Goal: Communication & Community: Answer question/provide support

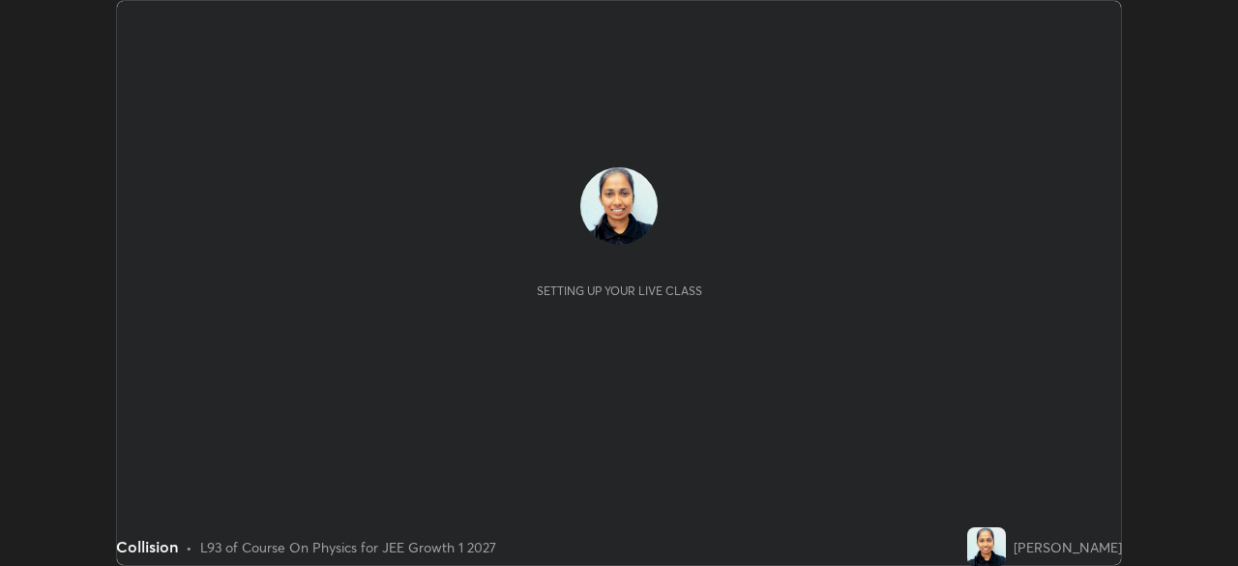
scroll to position [566, 1237]
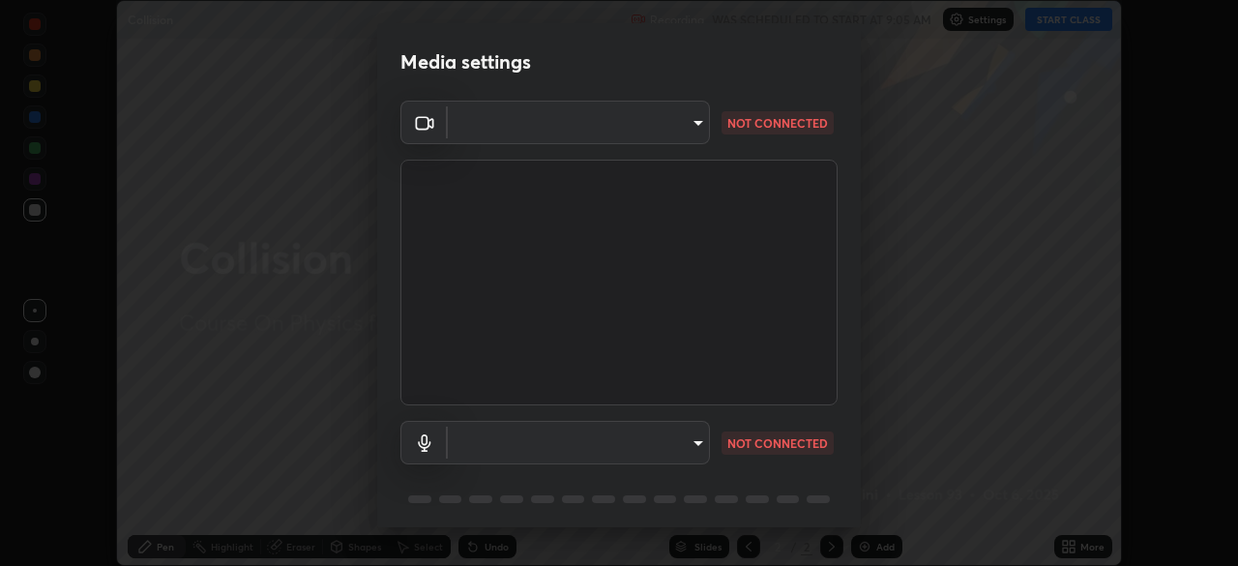
type input "1f9a14f4e709457ebf112205797e18a3e67481265364eba5019e6b99b7ce7553"
type input "default"
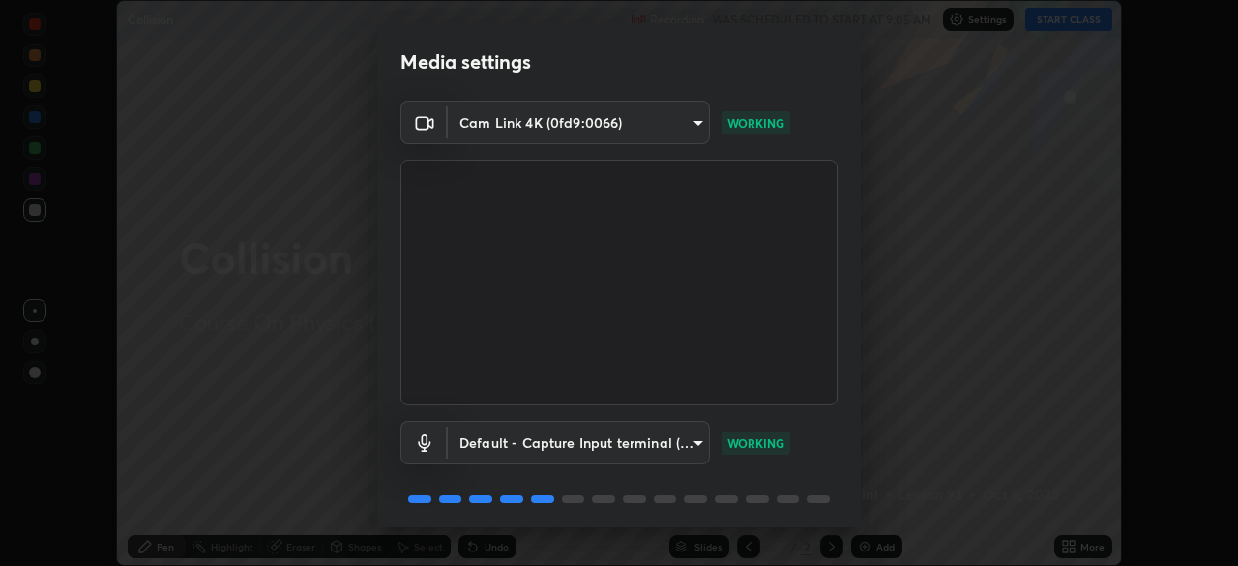
scroll to position [69, 0]
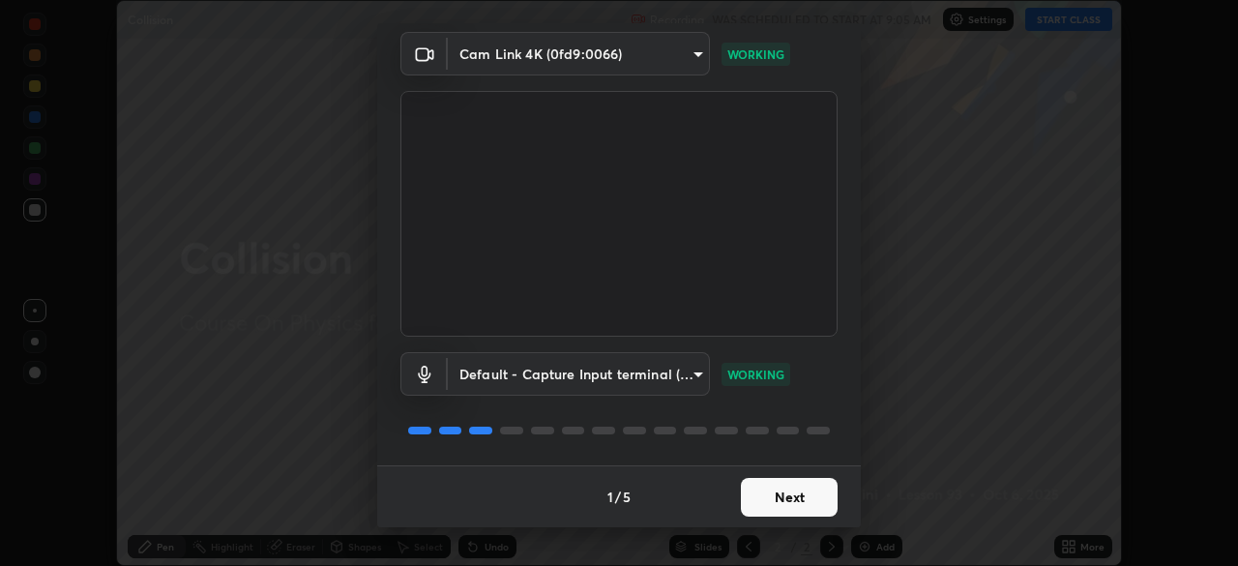
click at [770, 492] on button "Next" at bounding box center [789, 497] width 97 height 39
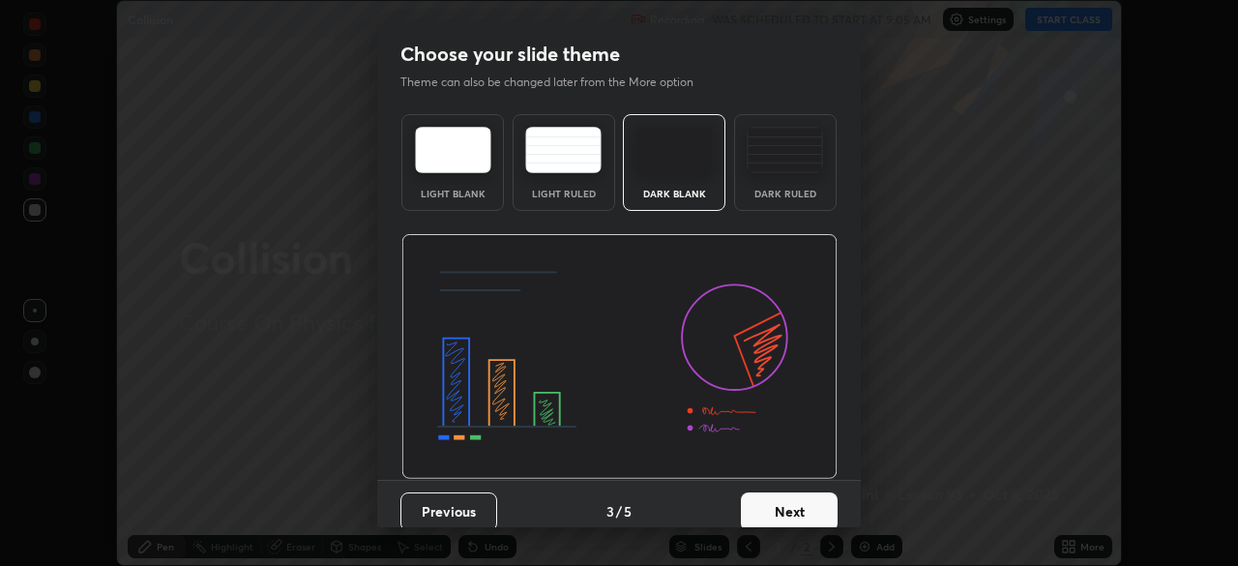
click at [773, 495] on button "Next" at bounding box center [789, 511] width 97 height 39
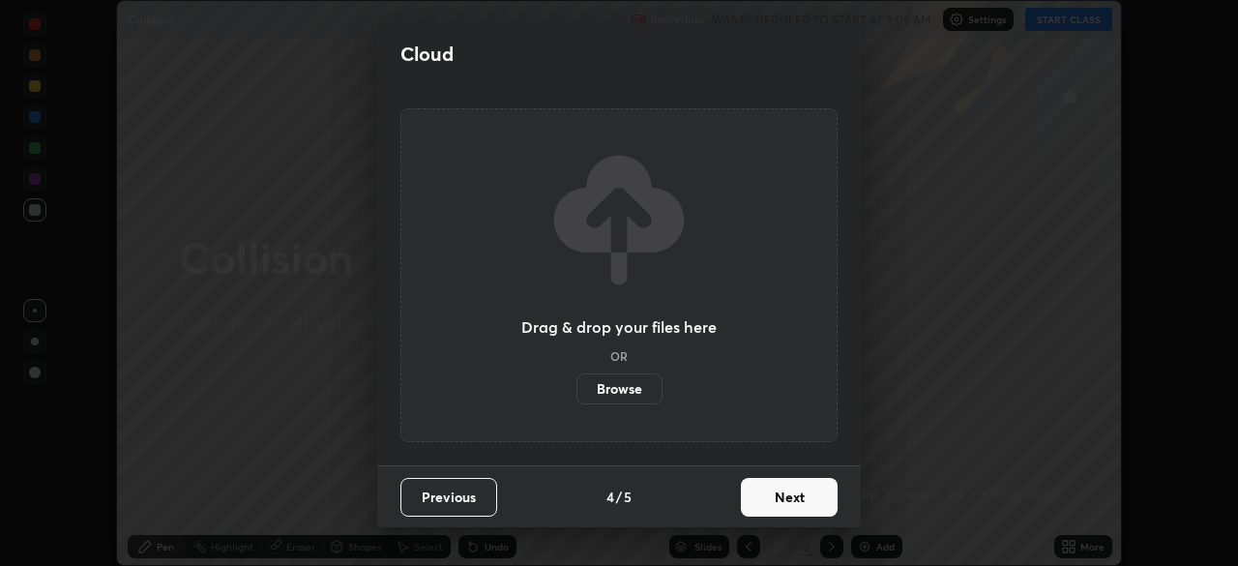
click at [814, 504] on button "Next" at bounding box center [789, 497] width 97 height 39
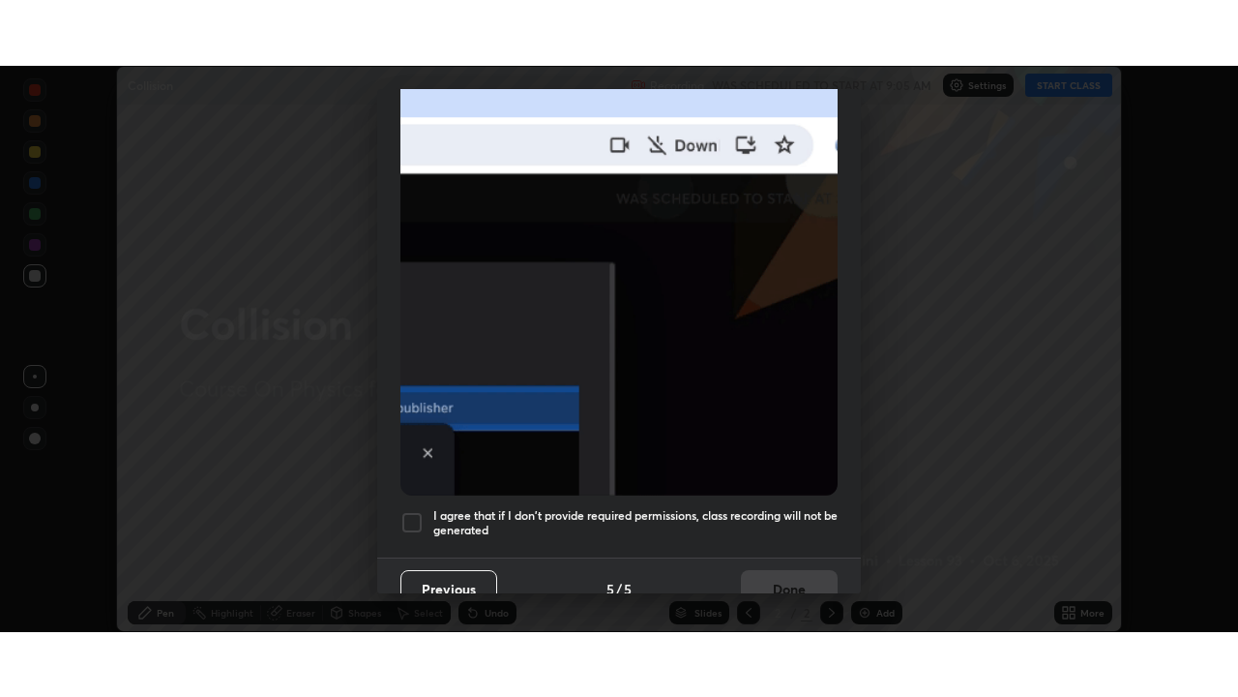
scroll to position [453, 0]
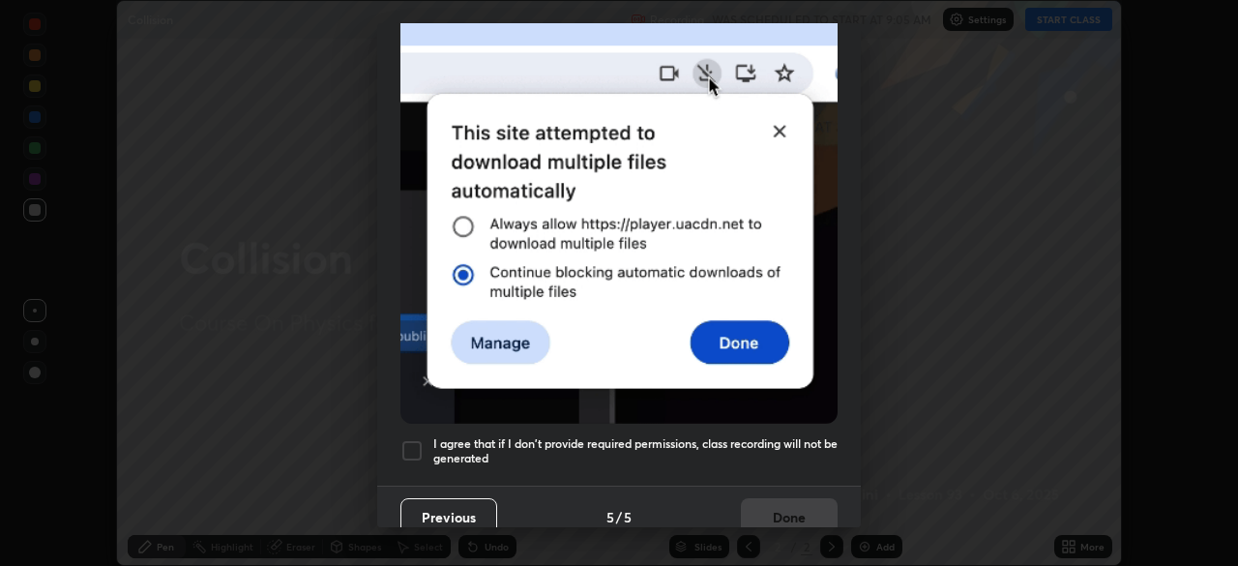
click at [783, 436] on h5 "I agree that if I don't provide required permissions, class recording will not …" at bounding box center [635, 451] width 404 height 30
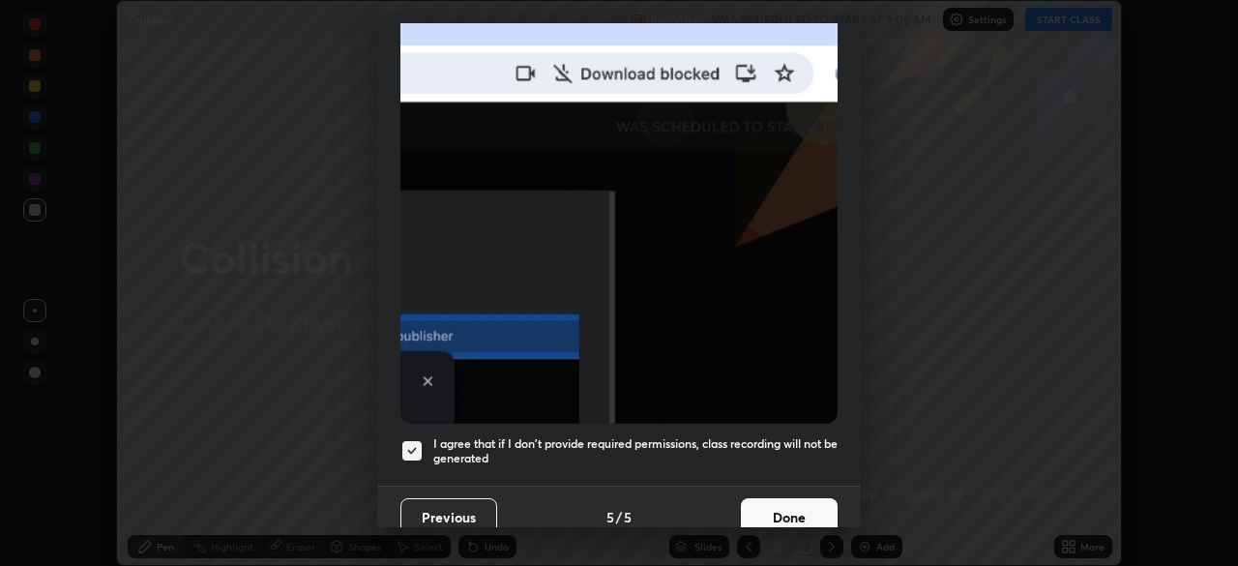
click at [793, 504] on button "Done" at bounding box center [789, 517] width 97 height 39
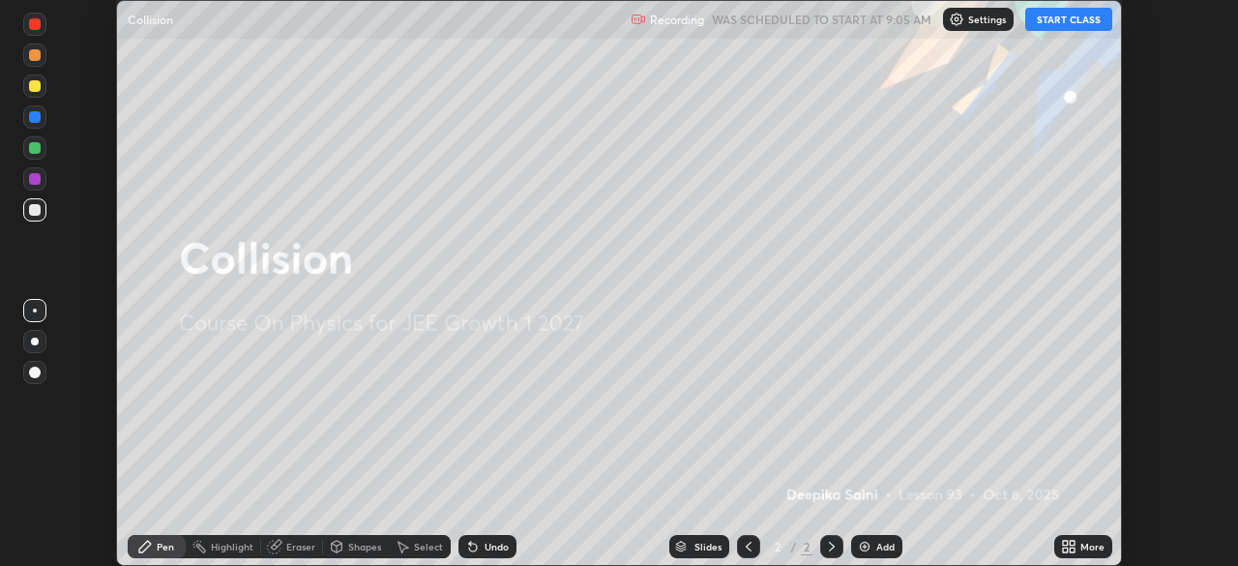
click at [1059, 22] on button "START CLASS" at bounding box center [1069, 19] width 87 height 23
click at [1072, 550] on icon at bounding box center [1072, 550] width 5 height 5
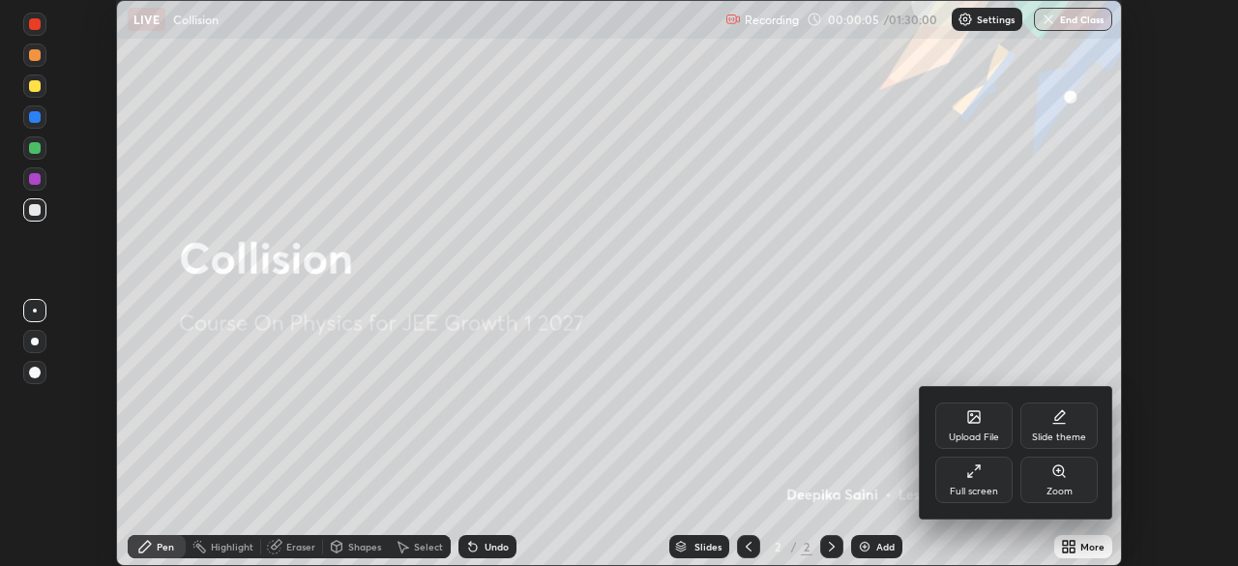
click at [993, 492] on div "Full screen" at bounding box center [974, 492] width 48 height 10
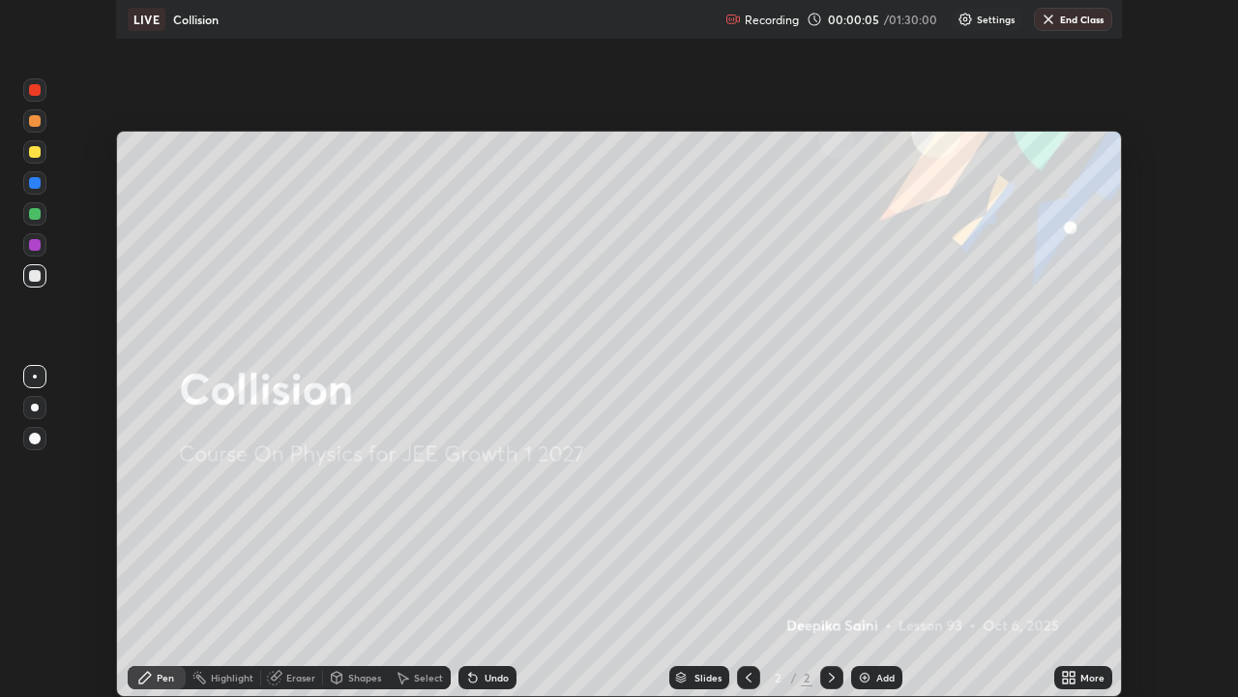
scroll to position [697, 1238]
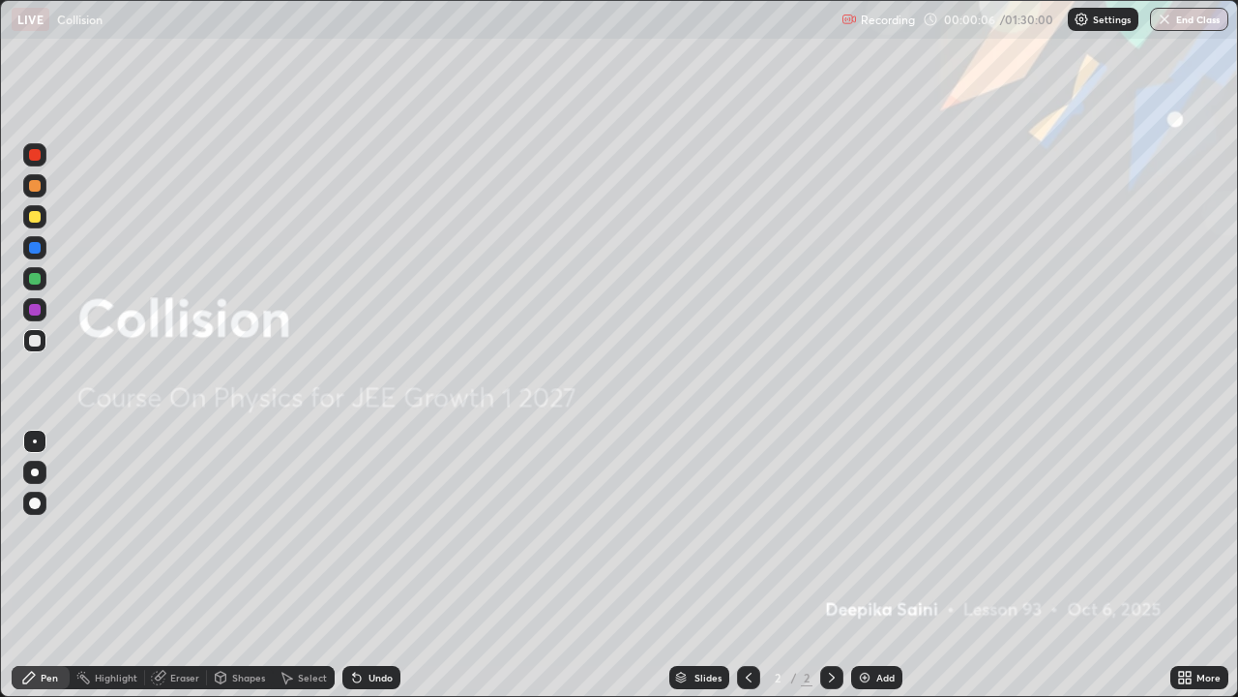
click at [881, 565] on div "Add" at bounding box center [886, 677] width 18 height 10
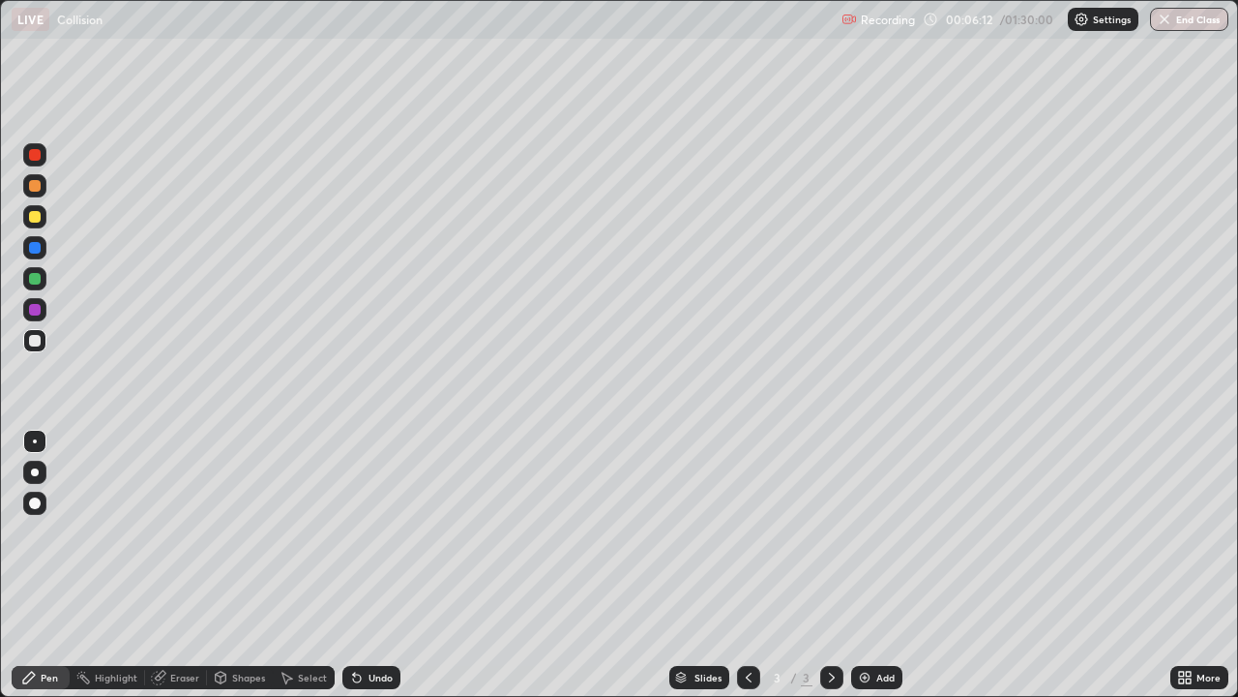
click at [880, 565] on div "Add" at bounding box center [876, 677] width 51 height 23
click at [747, 565] on icon at bounding box center [748, 676] width 15 height 15
click at [830, 565] on icon at bounding box center [831, 676] width 15 height 15
click at [877, 565] on div "Add" at bounding box center [886, 677] width 18 height 10
click at [39, 503] on div at bounding box center [35, 503] width 12 height 12
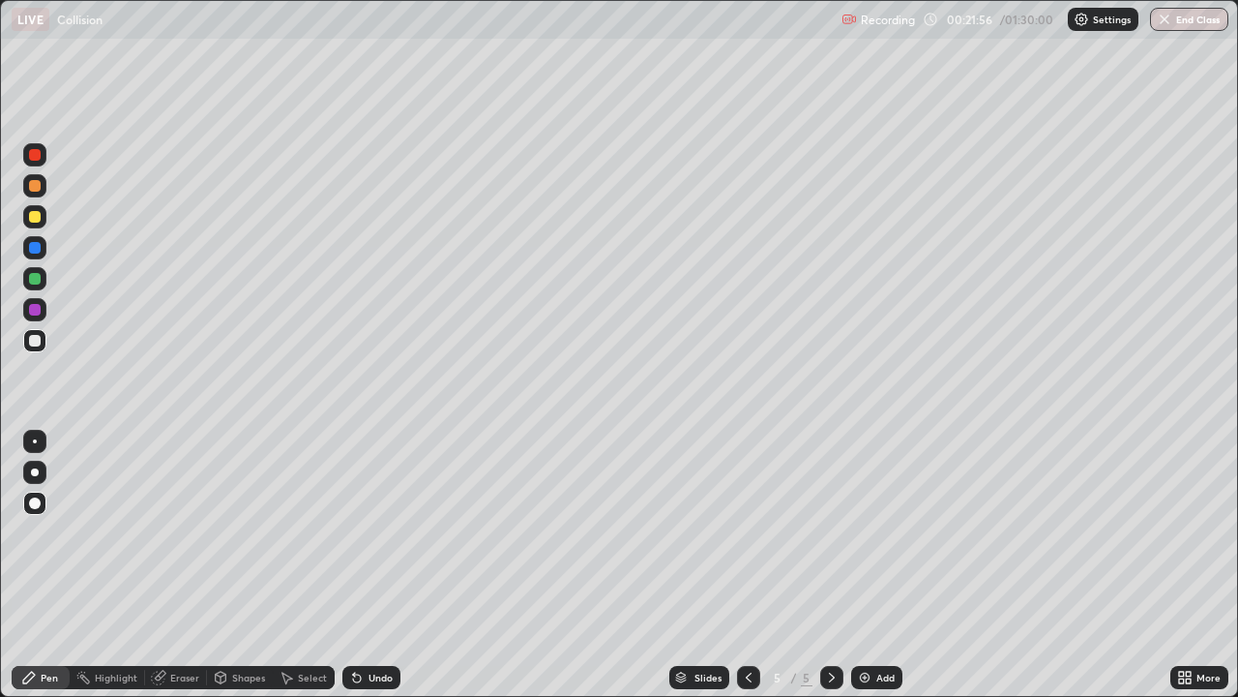
click at [34, 311] on div at bounding box center [35, 310] width 12 height 12
click at [170, 565] on div "Eraser" at bounding box center [184, 677] width 29 height 10
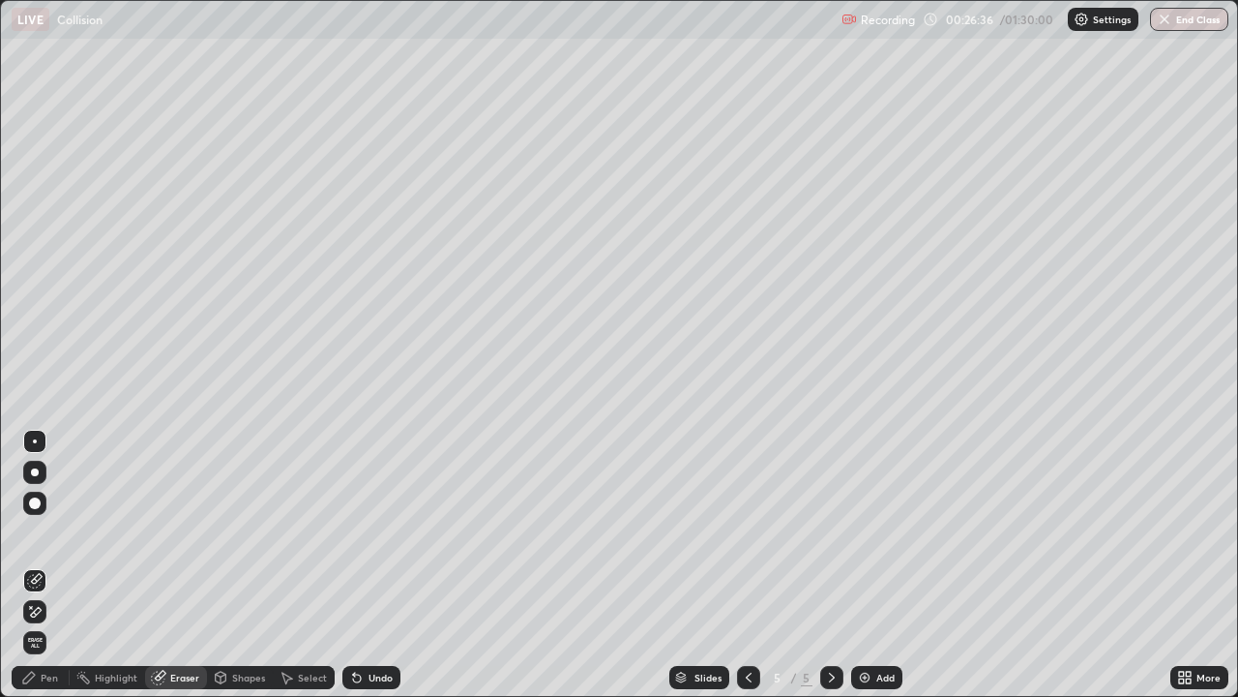
click at [48, 565] on div "Pen" at bounding box center [49, 677] width 17 height 10
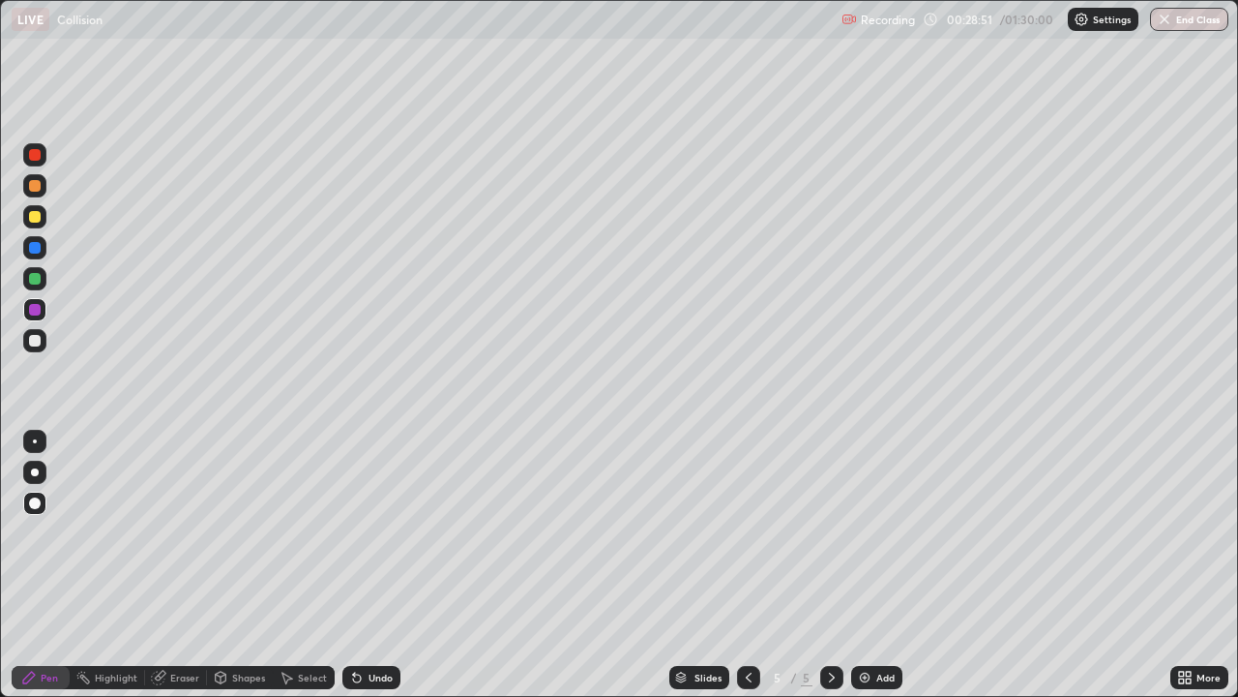
click at [164, 565] on icon at bounding box center [158, 676] width 15 height 15
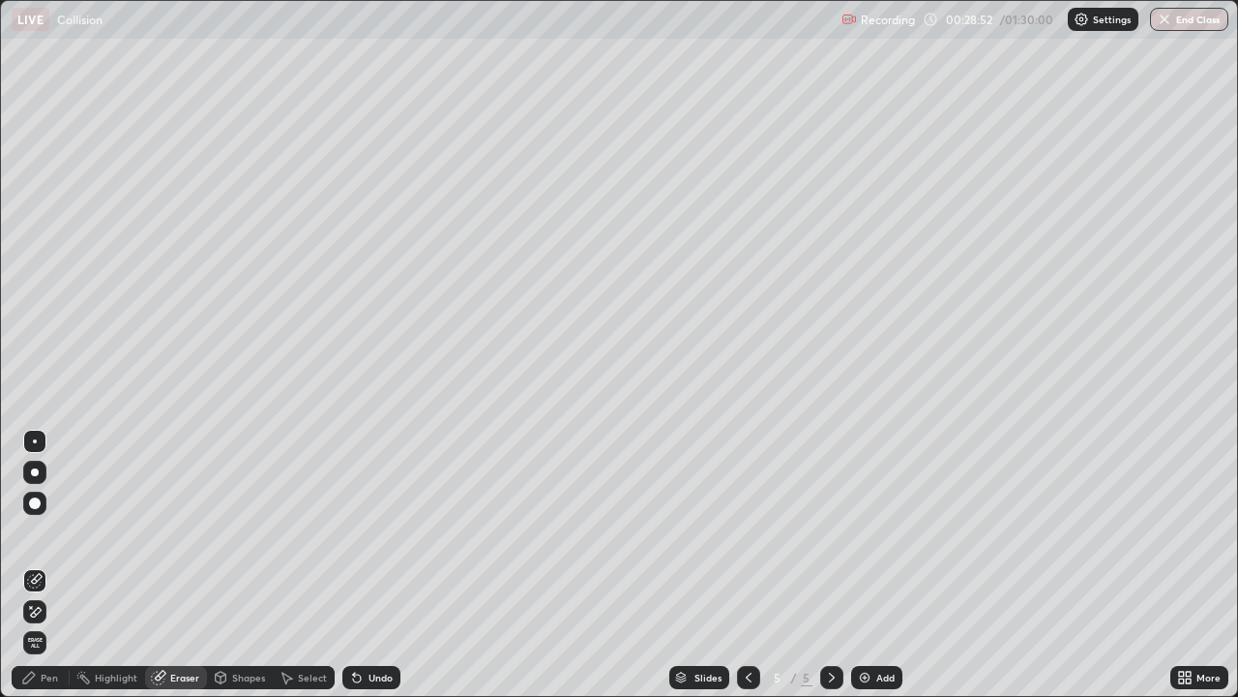
click at [44, 565] on div "Pen" at bounding box center [49, 677] width 17 height 10
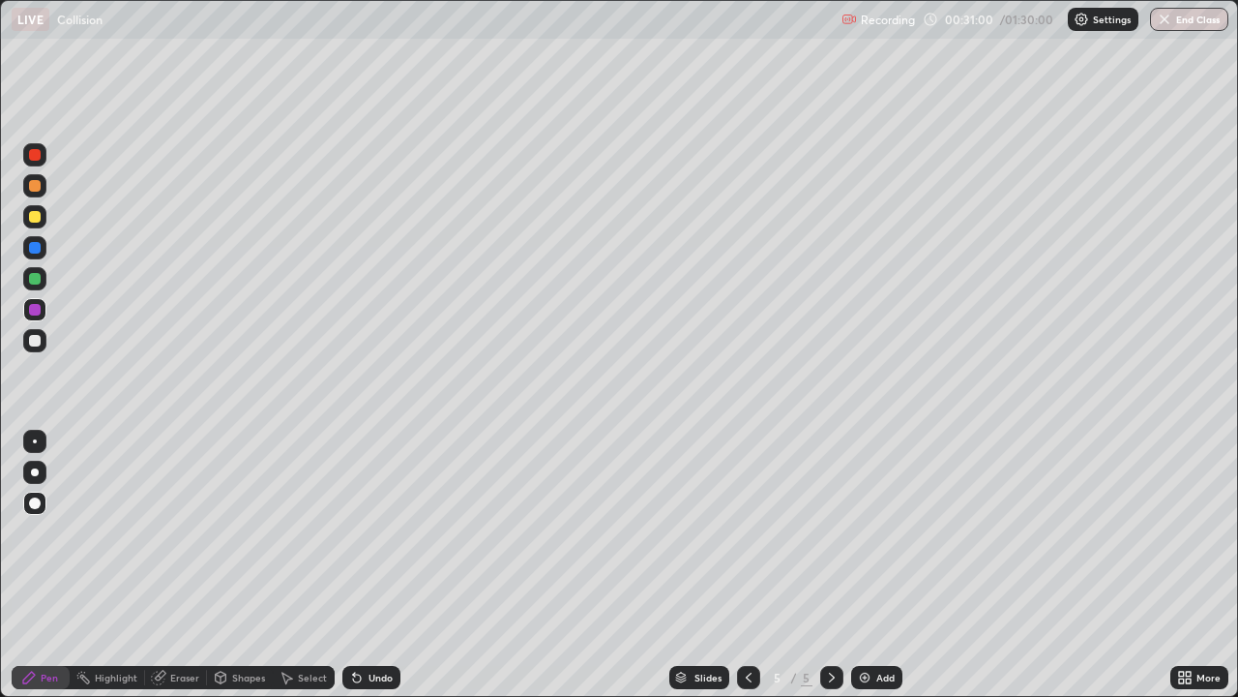
click at [171, 565] on div "Eraser" at bounding box center [184, 677] width 29 height 10
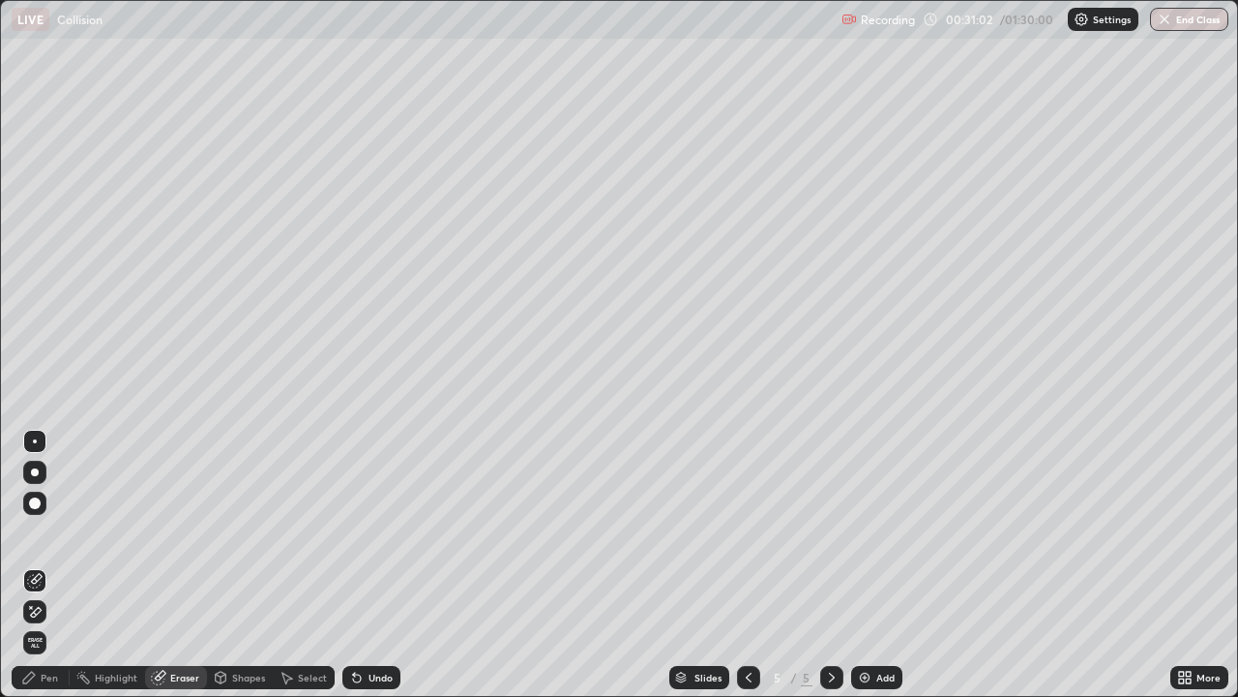
click at [78, 565] on circle at bounding box center [78, 677] width 2 height 2
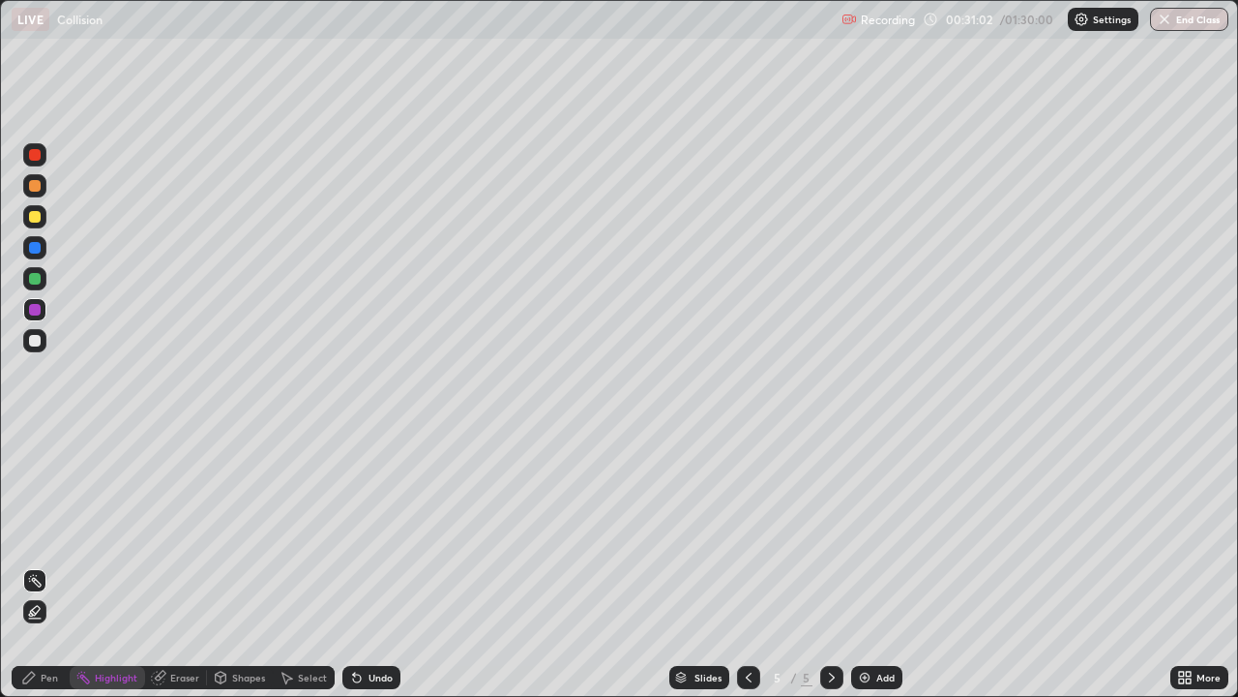
click at [51, 565] on div "Pen" at bounding box center [49, 677] width 17 height 10
click at [880, 565] on div "Add" at bounding box center [886, 677] width 18 height 10
click at [747, 565] on icon at bounding box center [748, 676] width 15 height 15
click at [837, 565] on icon at bounding box center [831, 676] width 15 height 15
click at [32, 312] on div at bounding box center [35, 310] width 12 height 12
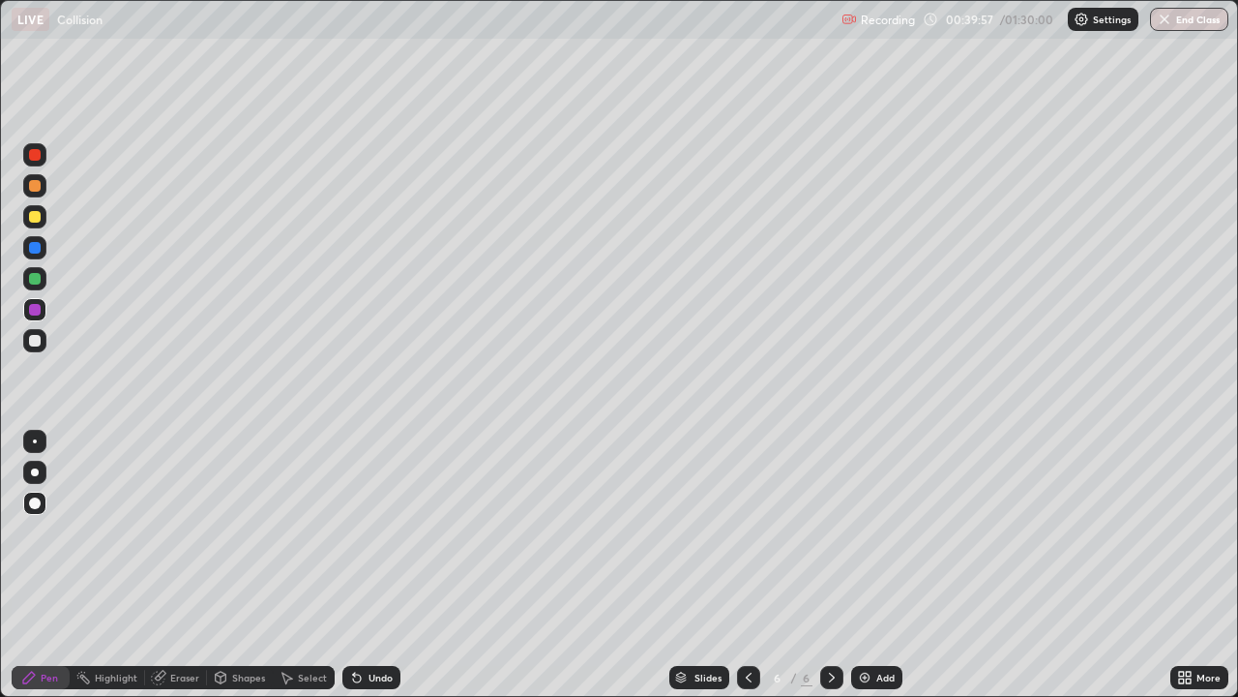
click at [33, 220] on div at bounding box center [35, 217] width 12 height 12
click at [178, 565] on div "Eraser" at bounding box center [184, 677] width 29 height 10
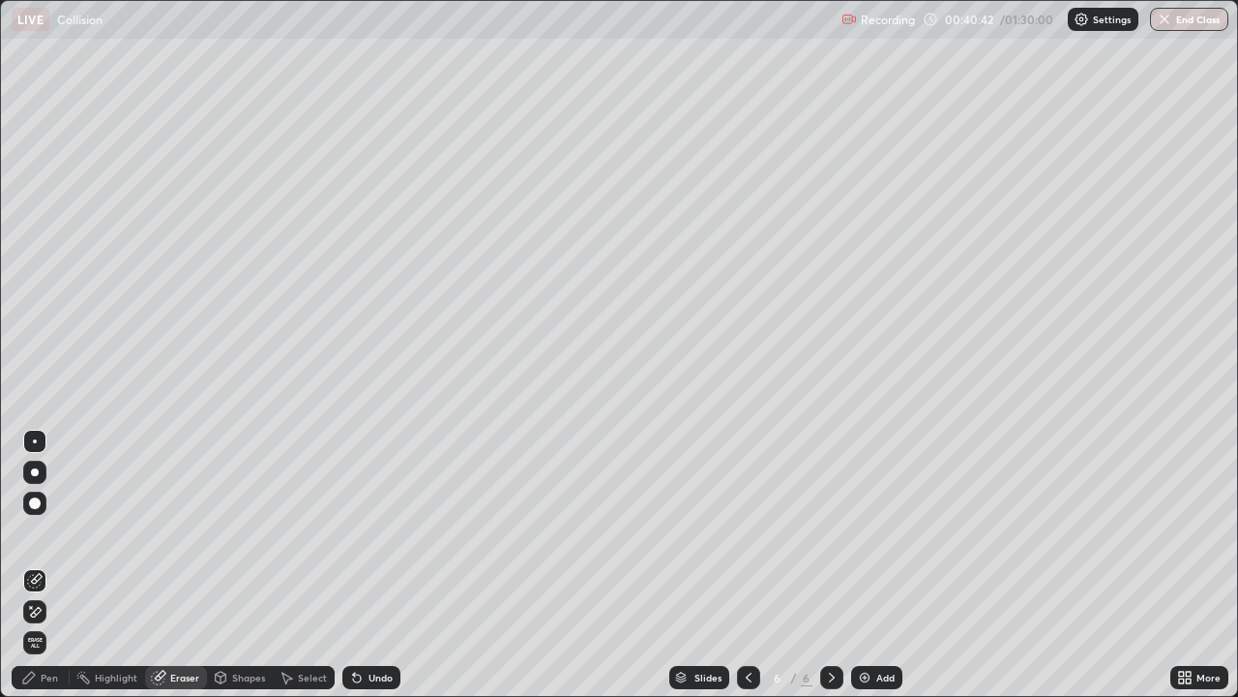
click at [41, 565] on div "Pen" at bounding box center [49, 677] width 17 height 10
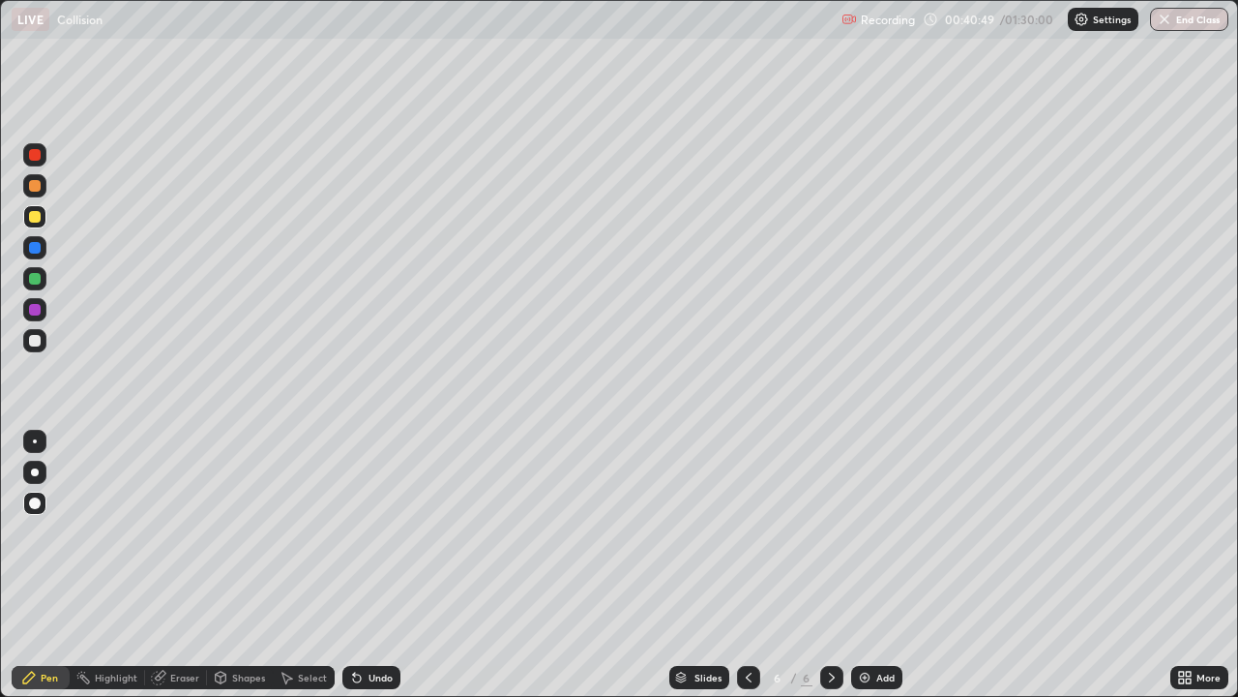
click at [176, 565] on div "Eraser" at bounding box center [184, 677] width 29 height 10
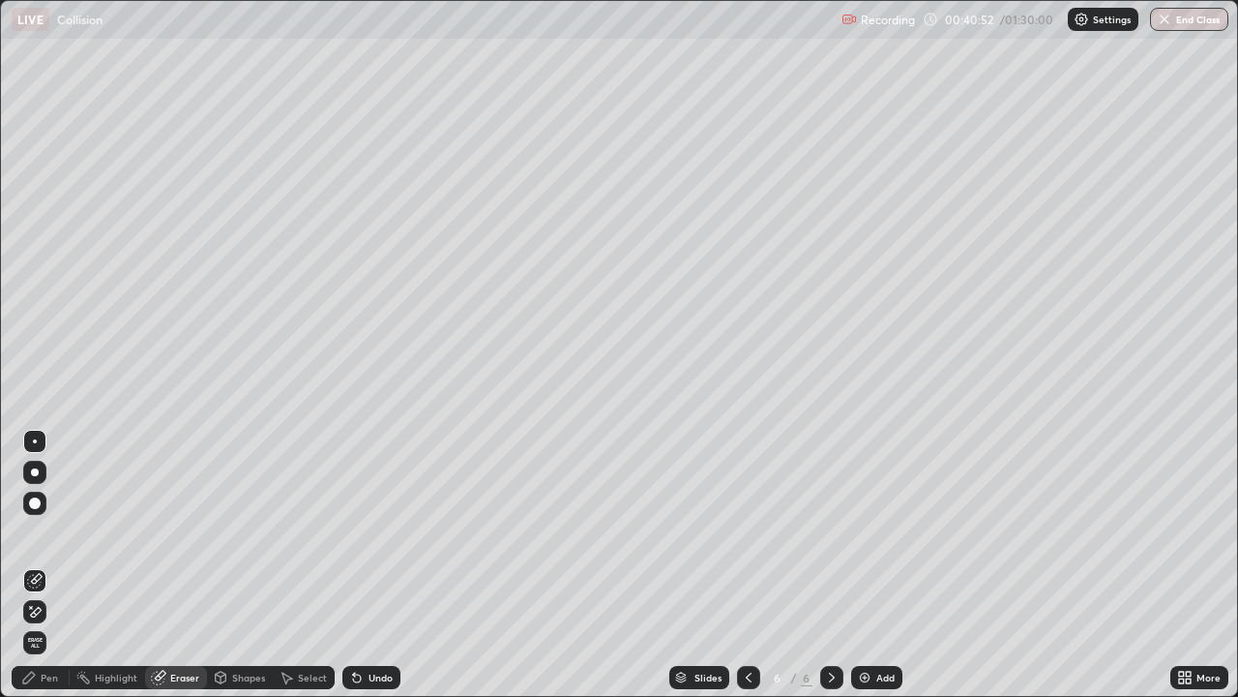
click at [36, 565] on icon at bounding box center [28, 676] width 15 height 15
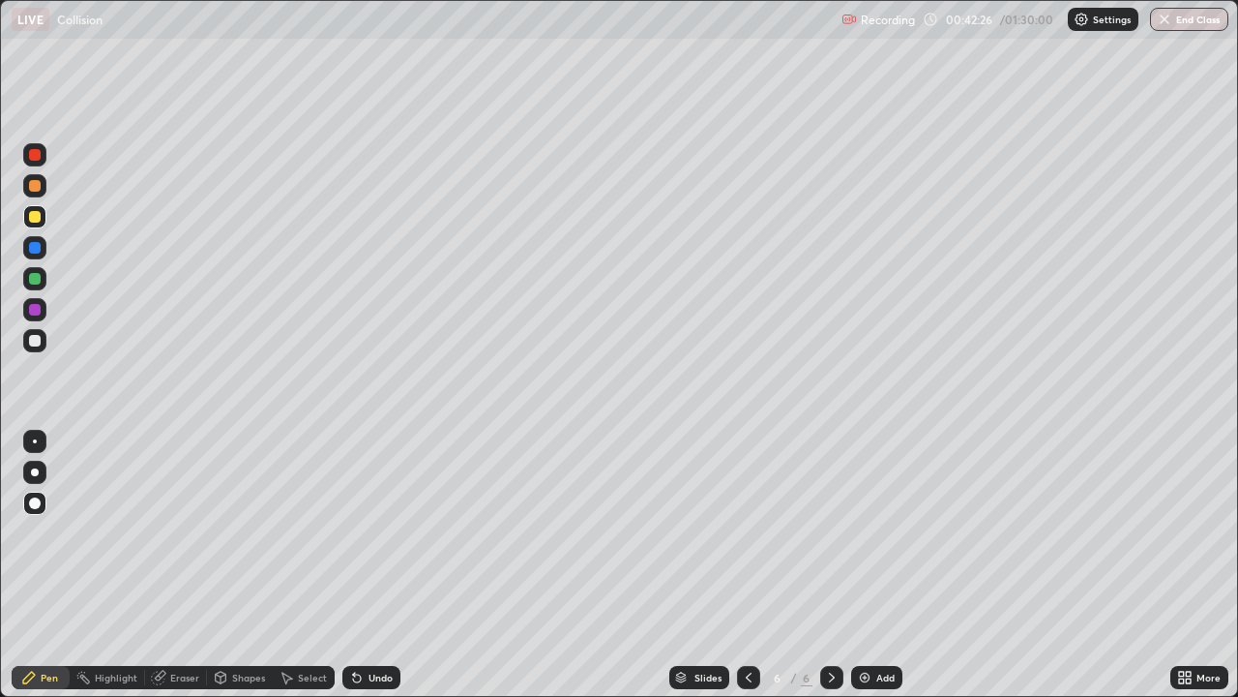
click at [182, 565] on div "Eraser" at bounding box center [184, 677] width 29 height 10
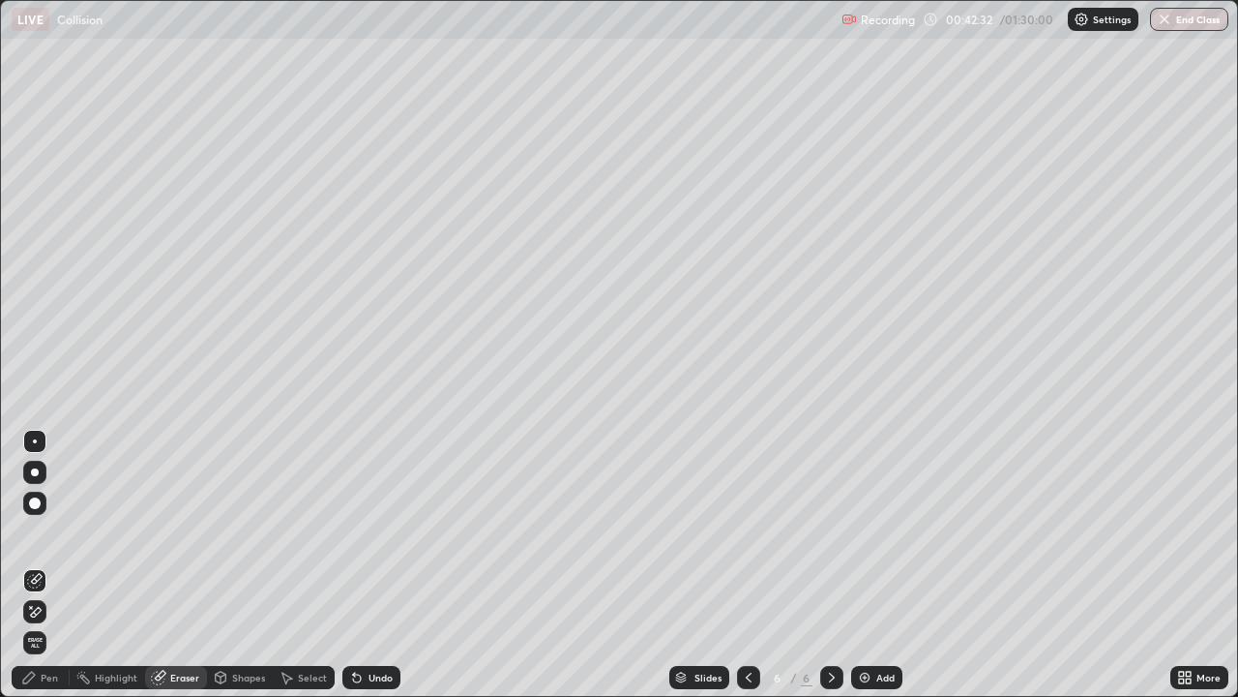
click at [49, 565] on div "Pen" at bounding box center [49, 677] width 17 height 10
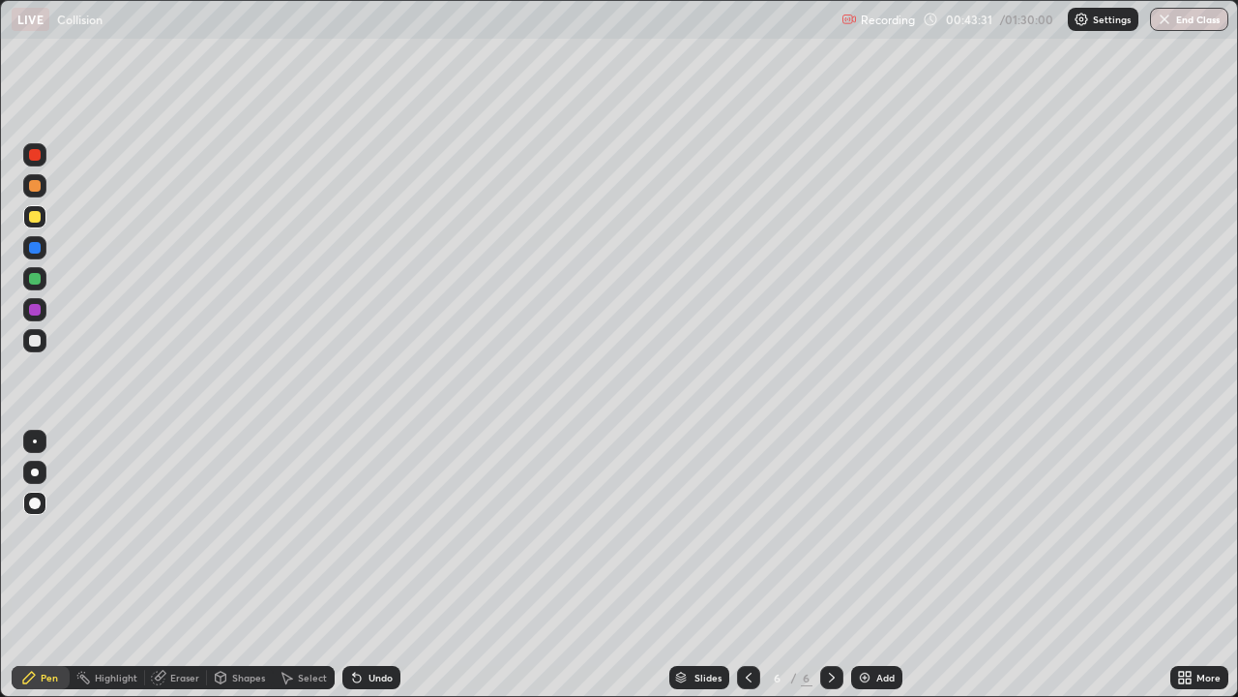
click at [183, 565] on div "Eraser" at bounding box center [184, 677] width 29 height 10
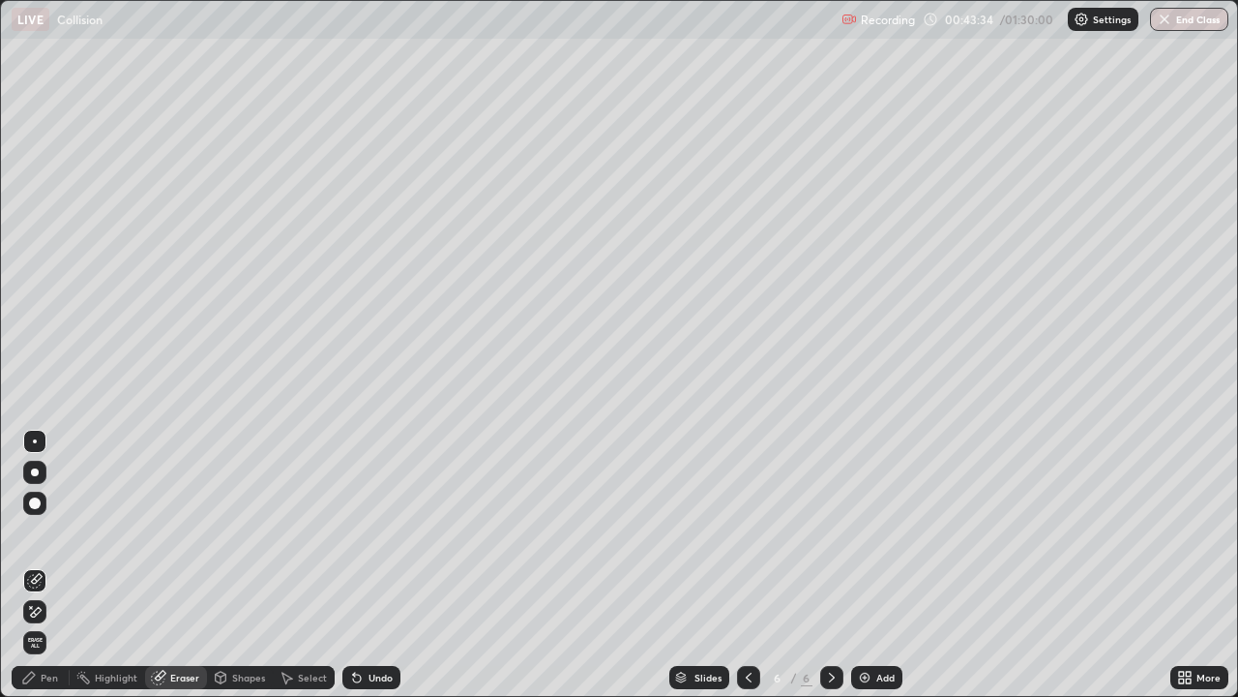
click at [60, 565] on div "Pen" at bounding box center [41, 677] width 58 height 23
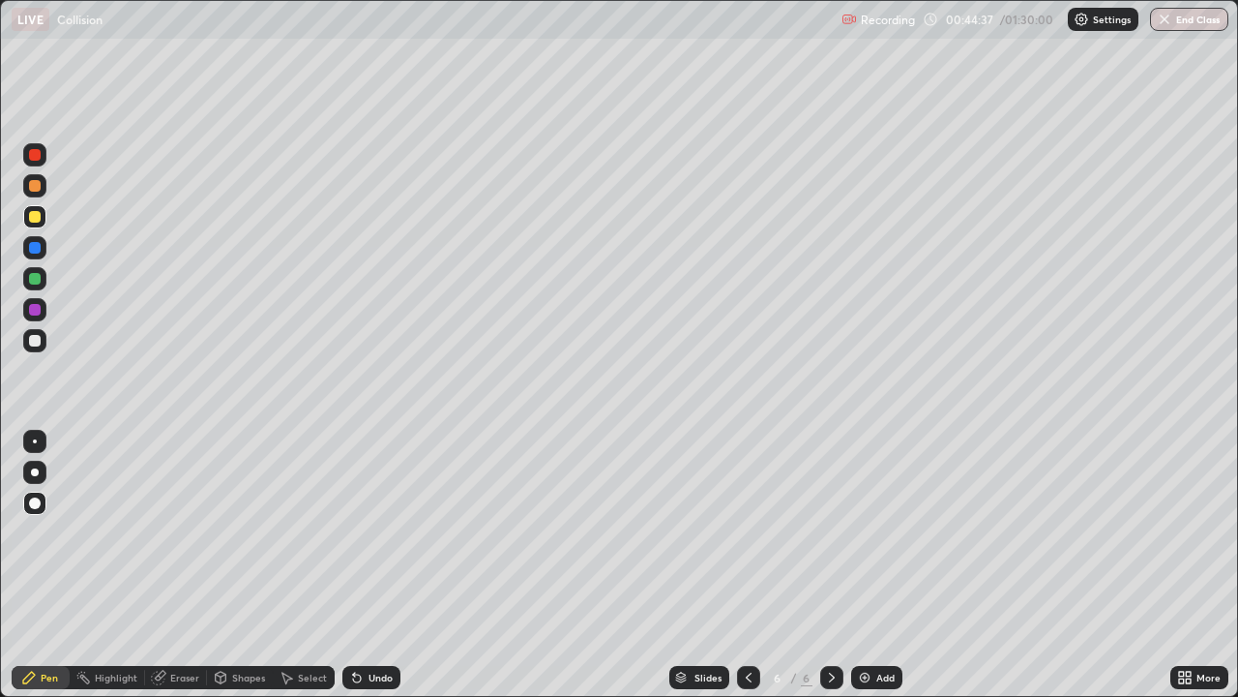
click at [867, 565] on img at bounding box center [864, 676] width 15 height 15
click at [747, 565] on icon at bounding box center [748, 676] width 15 height 15
click at [831, 565] on icon at bounding box center [831, 676] width 15 height 15
click at [182, 565] on div "Eraser" at bounding box center [184, 677] width 29 height 10
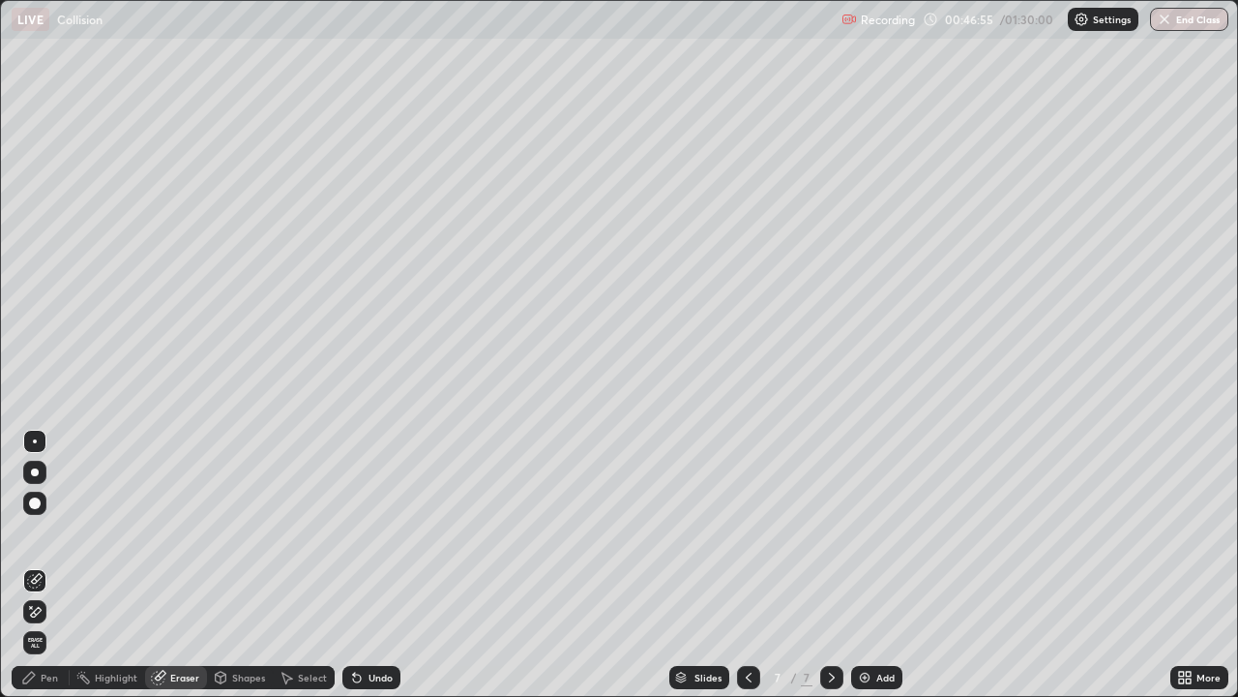
click at [53, 565] on div "Pen" at bounding box center [49, 677] width 17 height 10
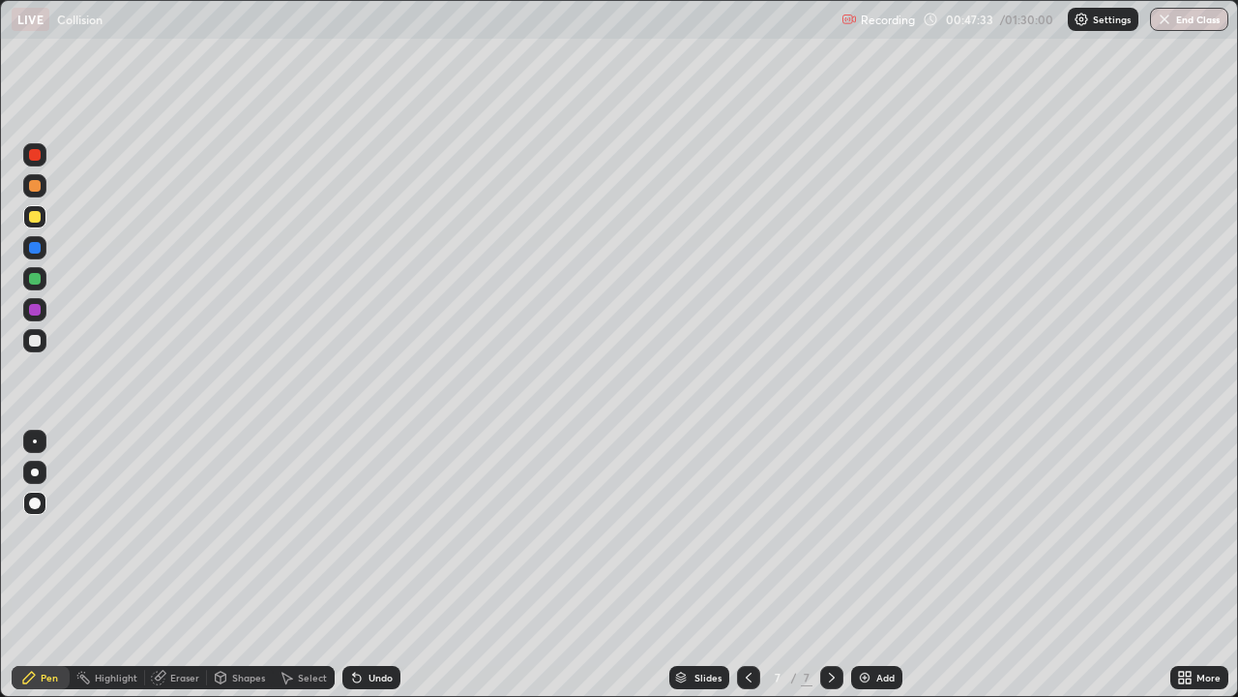
click at [747, 565] on icon at bounding box center [748, 676] width 15 height 15
click at [839, 565] on div at bounding box center [831, 677] width 23 height 23
click at [879, 565] on div "Add" at bounding box center [886, 677] width 18 height 10
click at [35, 250] on div at bounding box center [35, 248] width 12 height 12
click at [174, 565] on div "Eraser" at bounding box center [184, 677] width 29 height 10
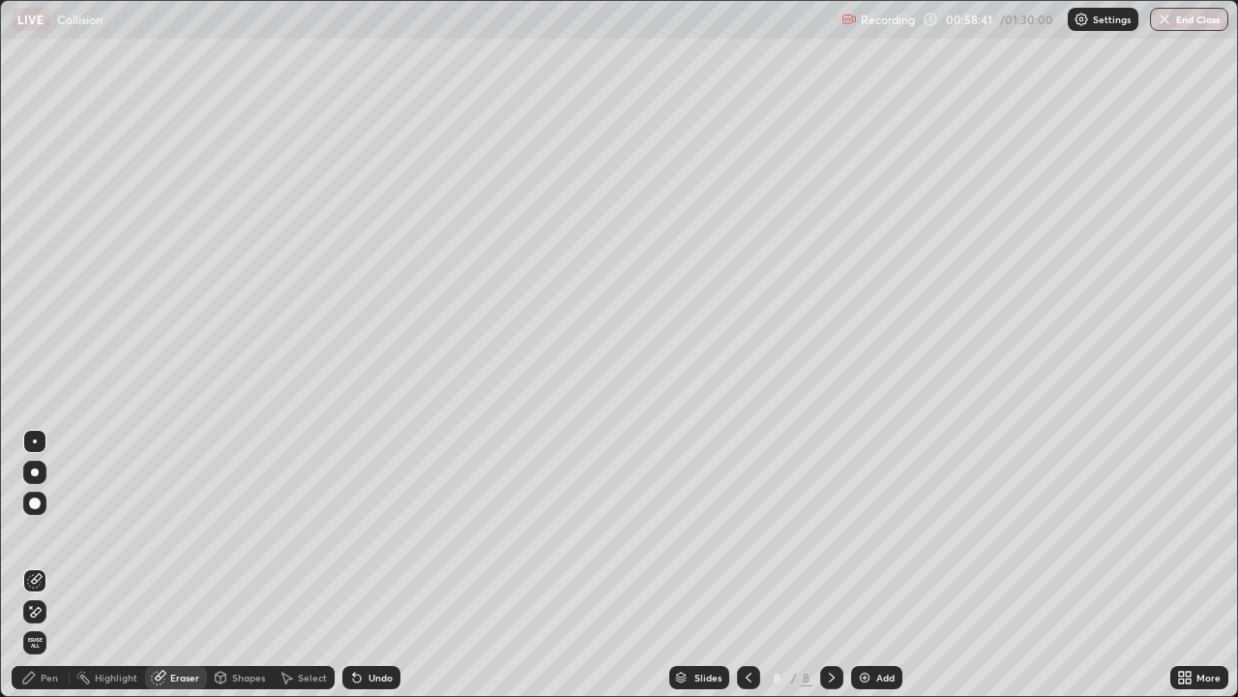
click at [45, 565] on div "Pen" at bounding box center [49, 677] width 17 height 10
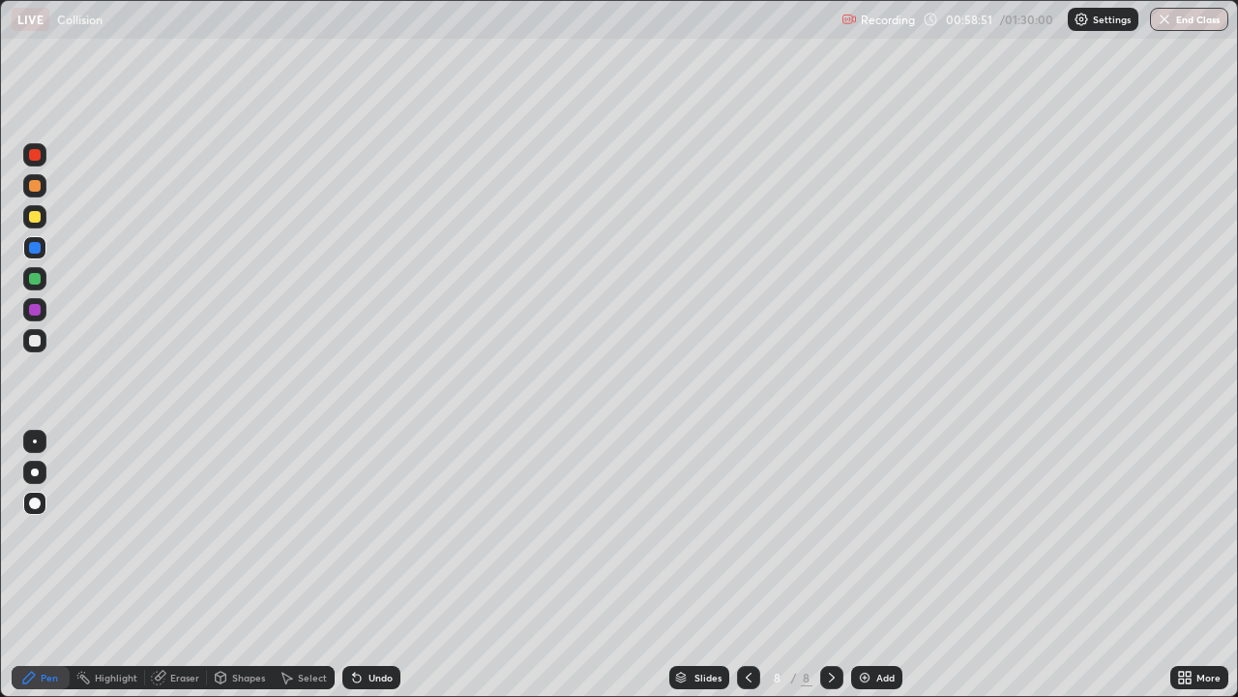
click at [176, 565] on div "Eraser" at bounding box center [184, 677] width 29 height 10
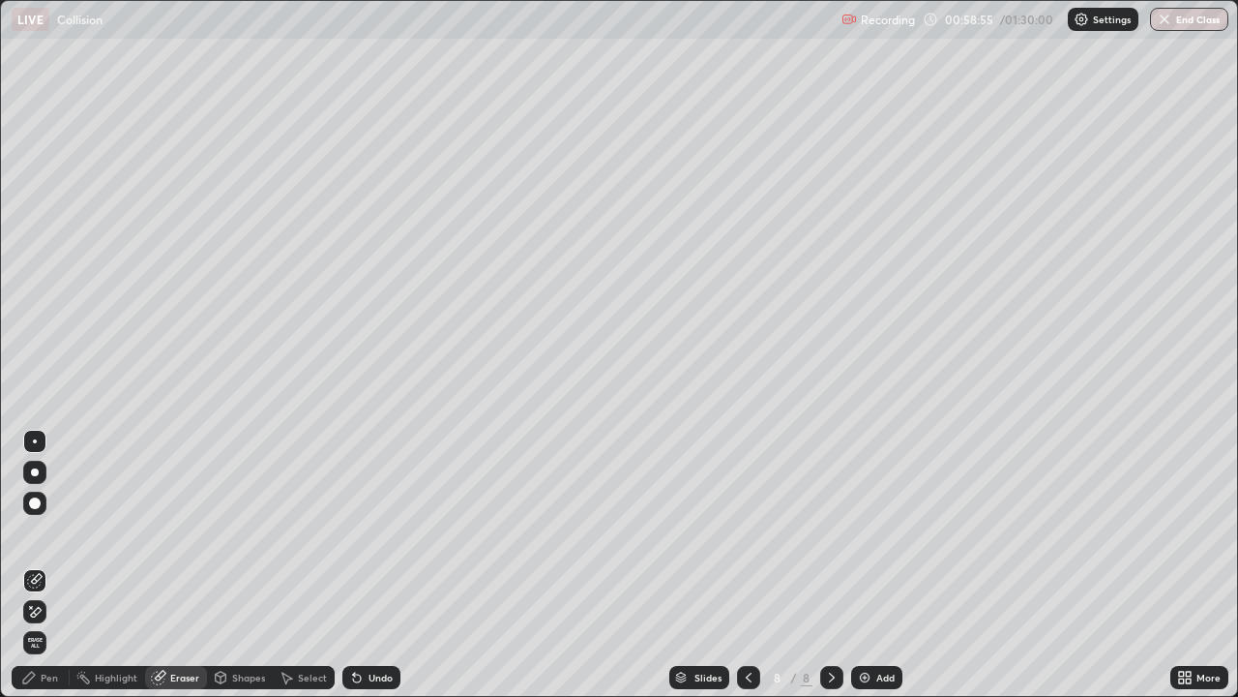
click at [42, 565] on div "Pen" at bounding box center [49, 677] width 17 height 10
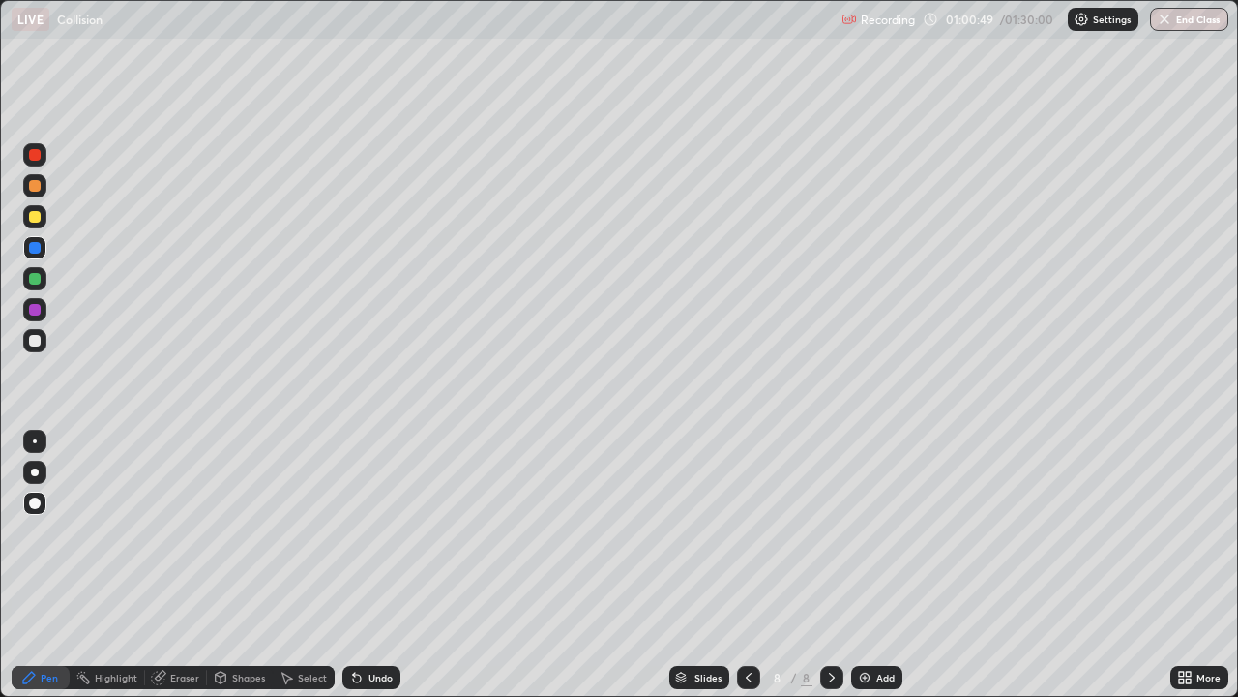
click at [757, 565] on div at bounding box center [748, 677] width 23 height 23
click at [838, 565] on div at bounding box center [831, 677] width 23 height 23
click at [1185, 11] on button "End Class" at bounding box center [1189, 19] width 78 height 23
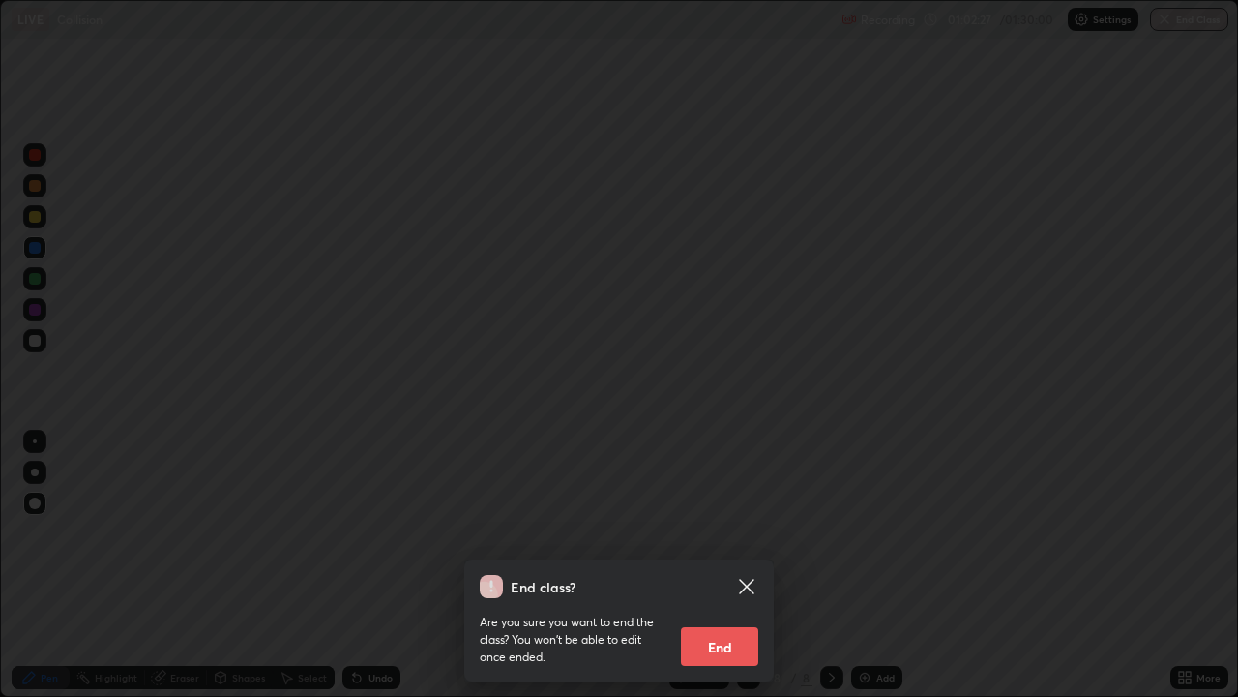
click at [726, 565] on button "End" at bounding box center [719, 646] width 77 height 39
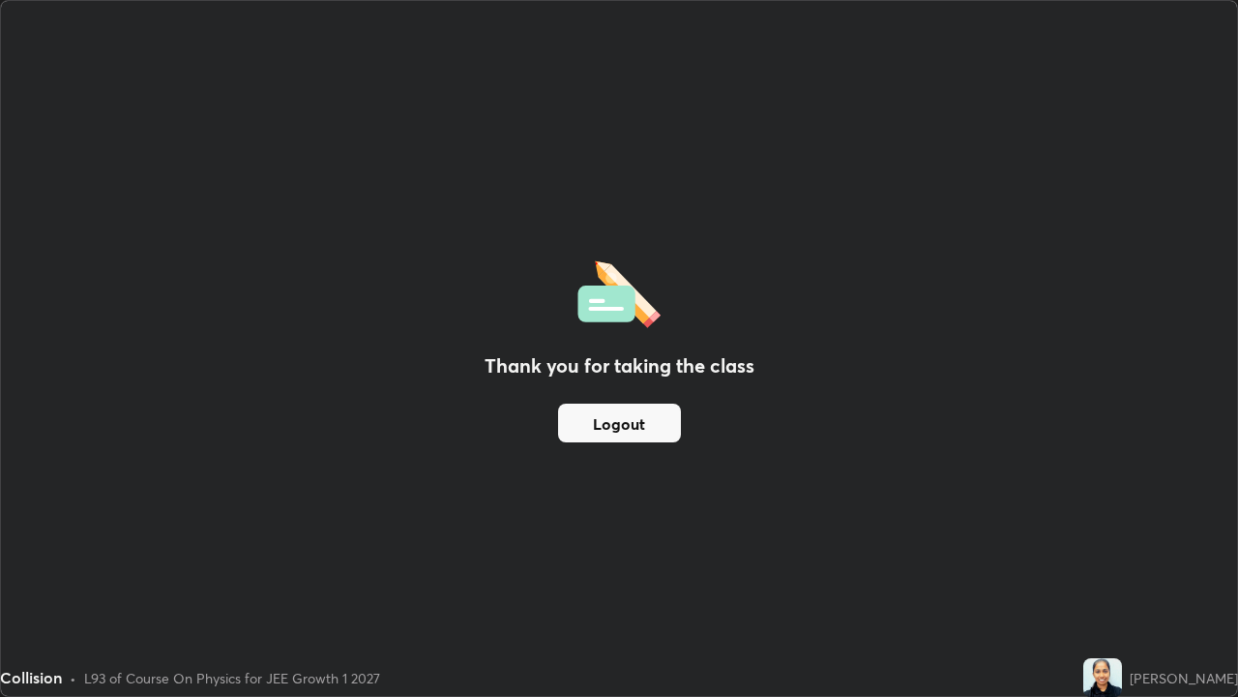
click at [611, 428] on button "Logout" at bounding box center [619, 422] width 123 height 39
